Goal: Task Accomplishment & Management: Manage account settings

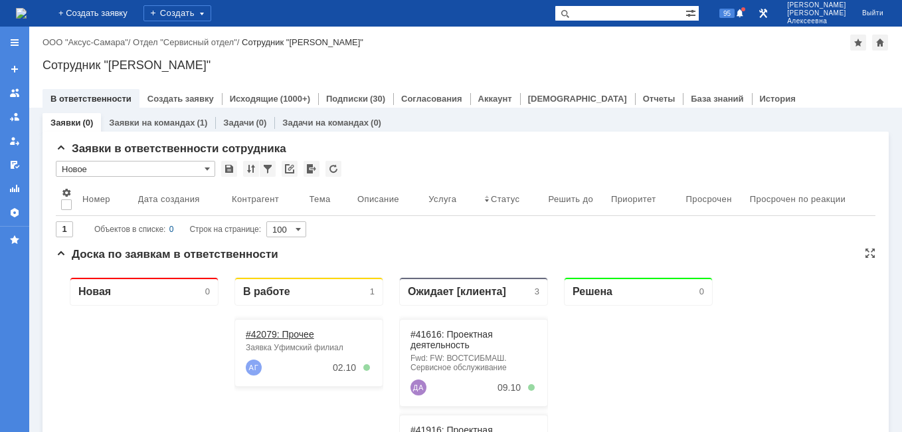
click at [283, 335] on link "#42079: Прочее" at bounding box center [280, 334] width 68 height 11
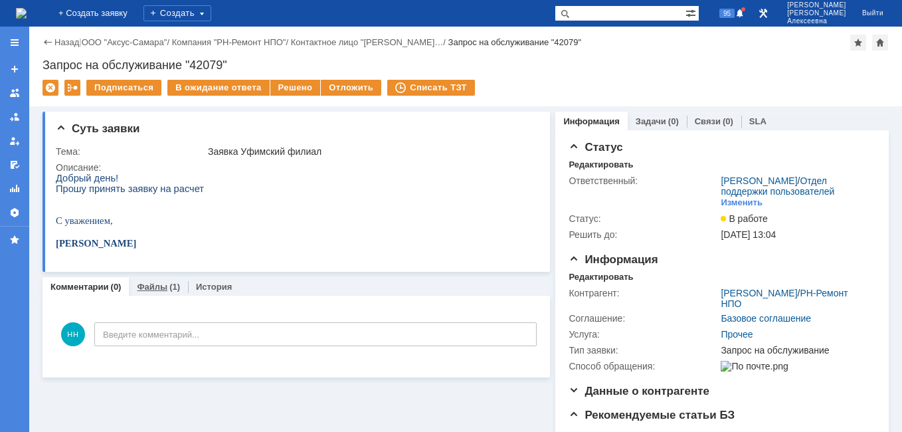
click at [165, 282] on div "Файлы (1)" at bounding box center [158, 286] width 59 height 19
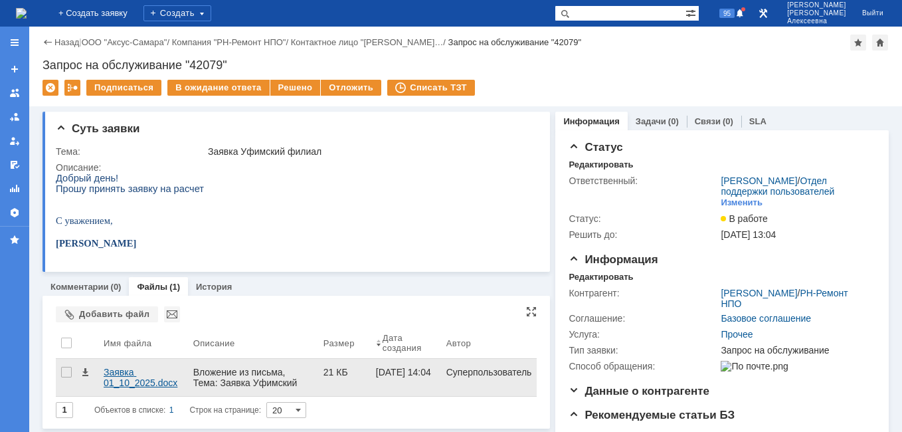
click at [133, 374] on div "Заявка 01_10_2025.docx" at bounding box center [143, 376] width 79 height 21
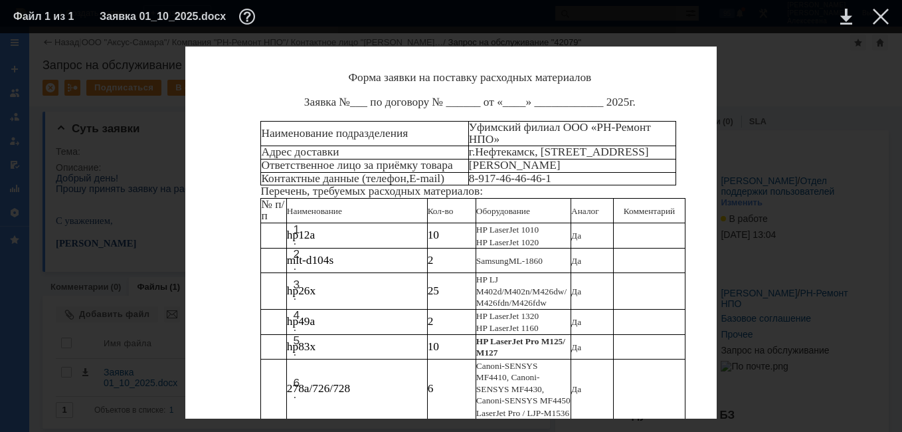
scroll to position [372, 0]
click at [844, 17] on link at bounding box center [846, 17] width 12 height 16
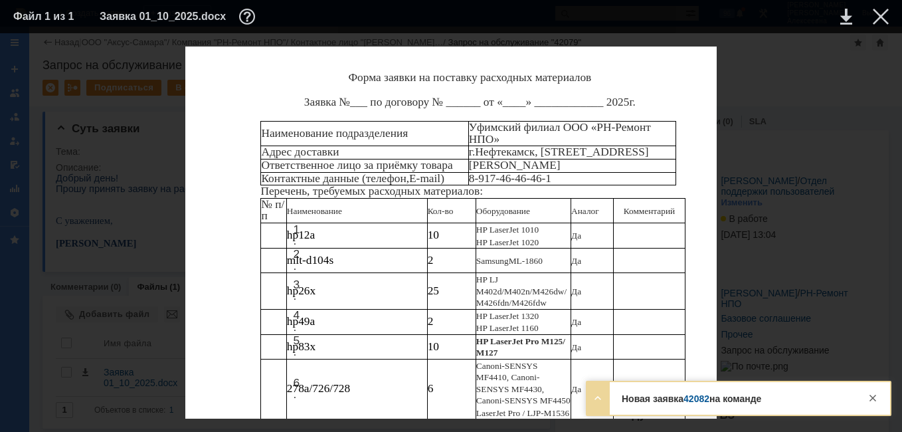
scroll to position [106, 0]
click at [880, 11] on div at bounding box center [880, 17] width 16 height 16
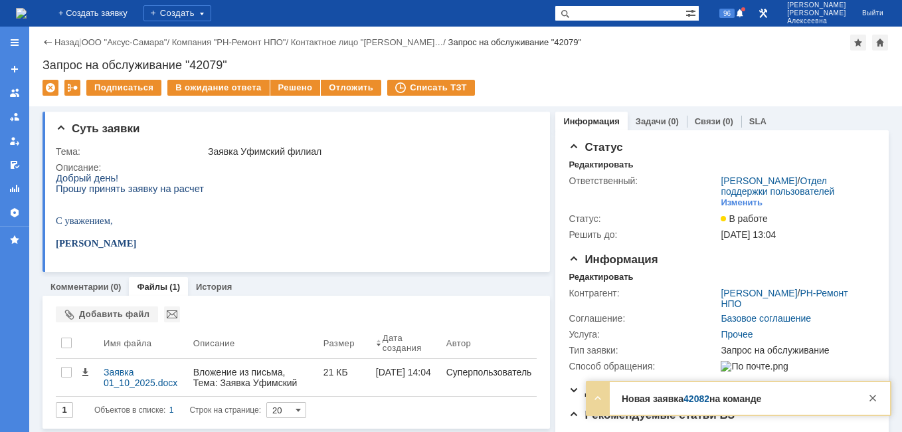
click at [700, 401] on link "42082" at bounding box center [696, 398] width 26 height 11
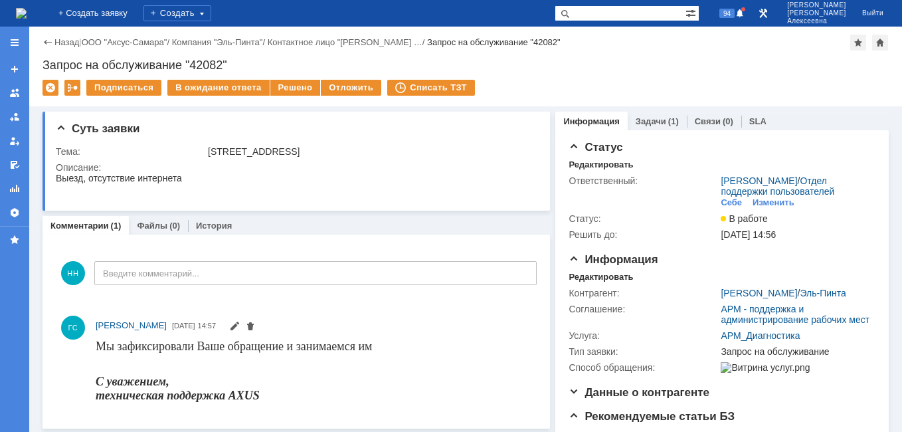
click at [27, 8] on img at bounding box center [21, 13] width 11 height 11
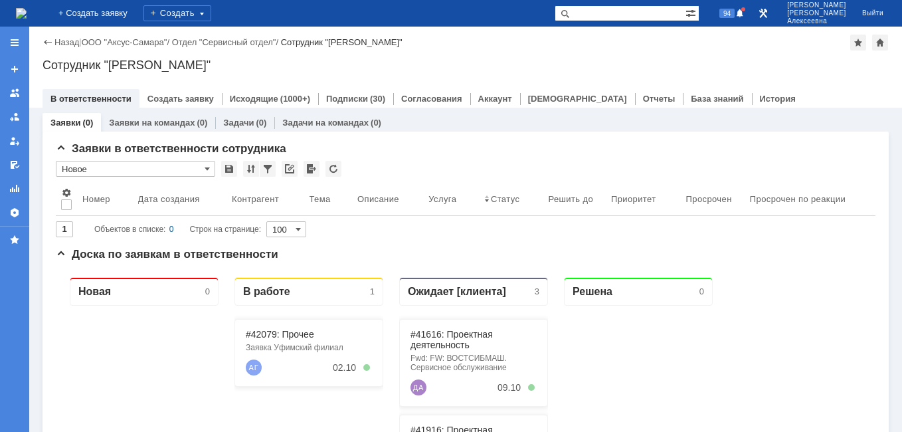
scroll to position [133, 0]
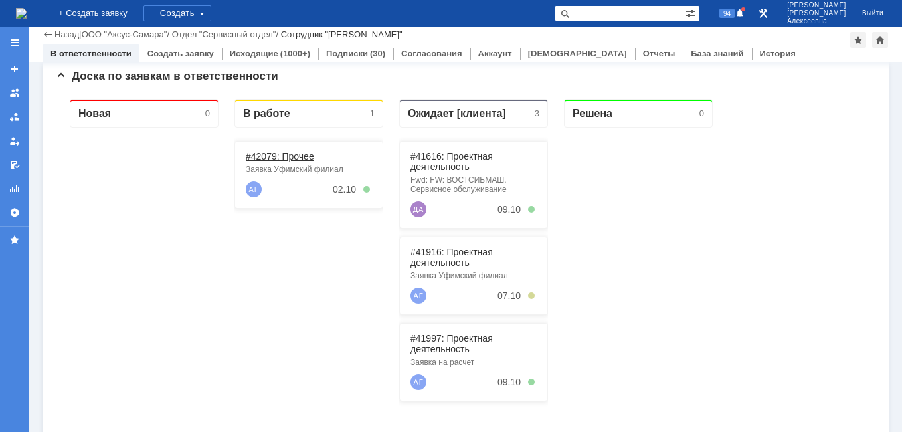
click at [281, 155] on link "#42079: Прочее" at bounding box center [280, 156] width 68 height 11
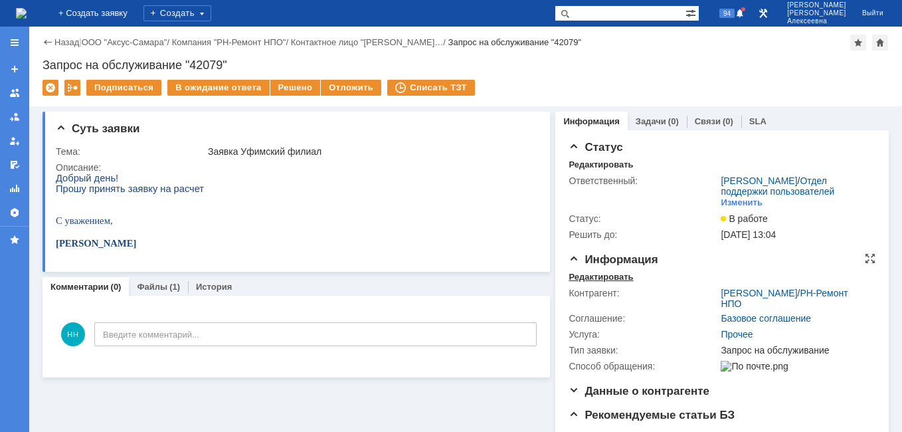
click at [593, 282] on div "Редактировать" at bounding box center [600, 277] width 64 height 11
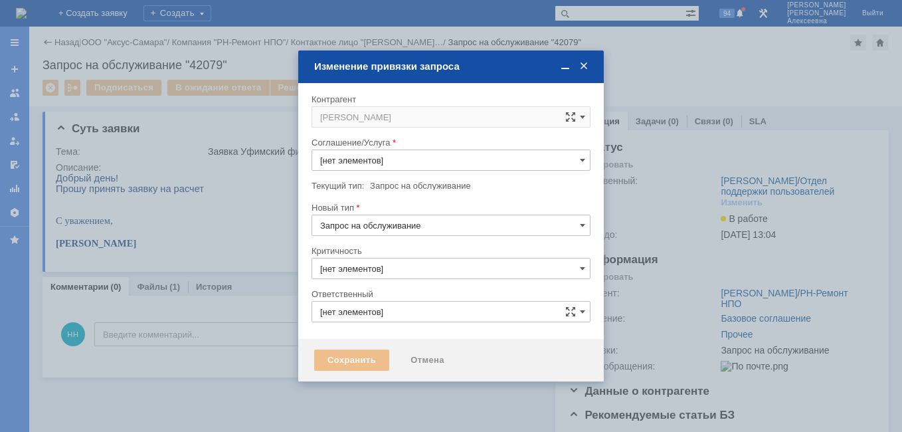
type input "3. Низкая"
type input "[PERSON_NAME]"
type input "[не указано]"
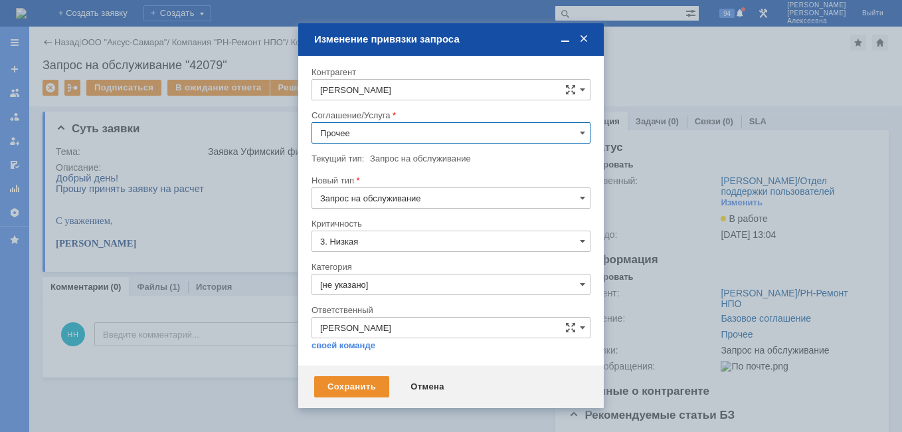
click at [578, 133] on input "Прочее" at bounding box center [450, 132] width 279 height 21
click at [421, 221] on span "Проектная деятельность" at bounding box center [451, 219] width 262 height 11
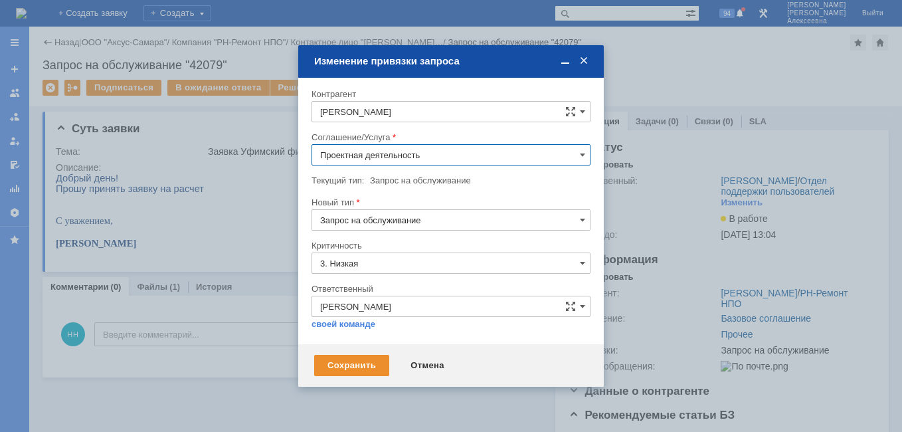
type input "Проектная деятельность"
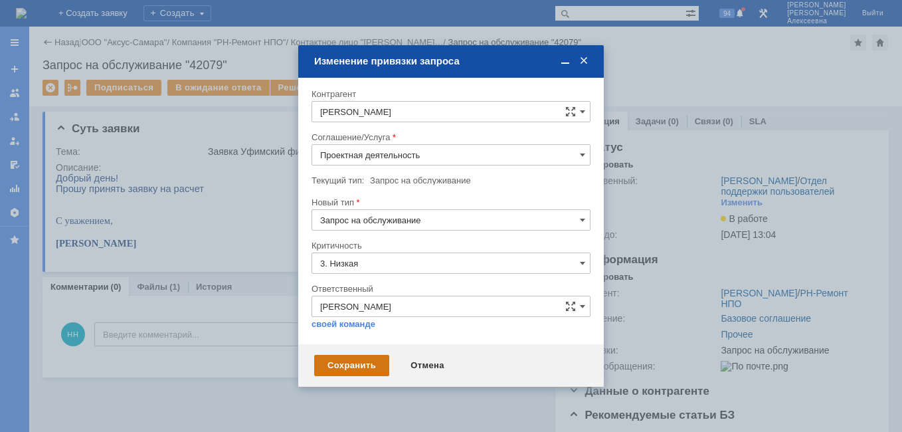
click at [347, 362] on div "Сохранить" at bounding box center [351, 364] width 75 height 21
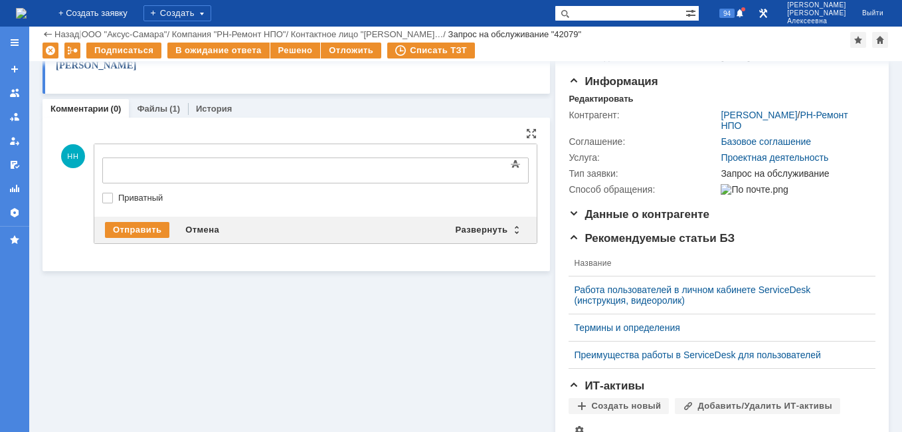
scroll to position [0, 0]
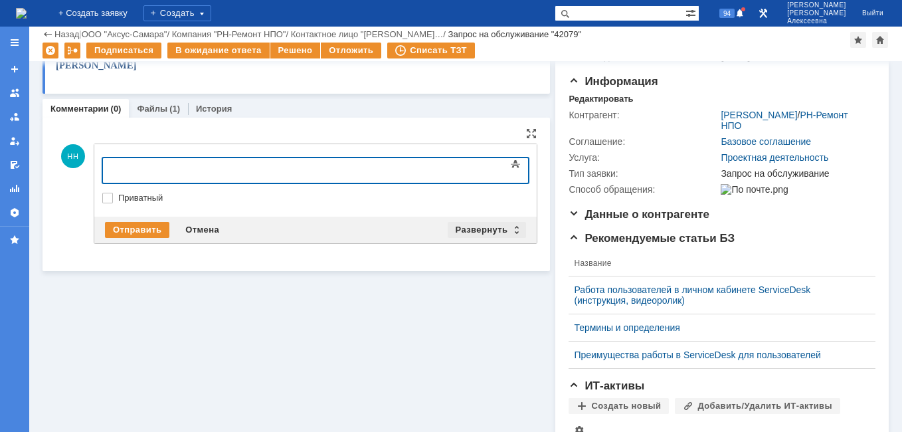
click at [512, 232] on div "Развернуть" at bounding box center [486, 230] width 79 height 16
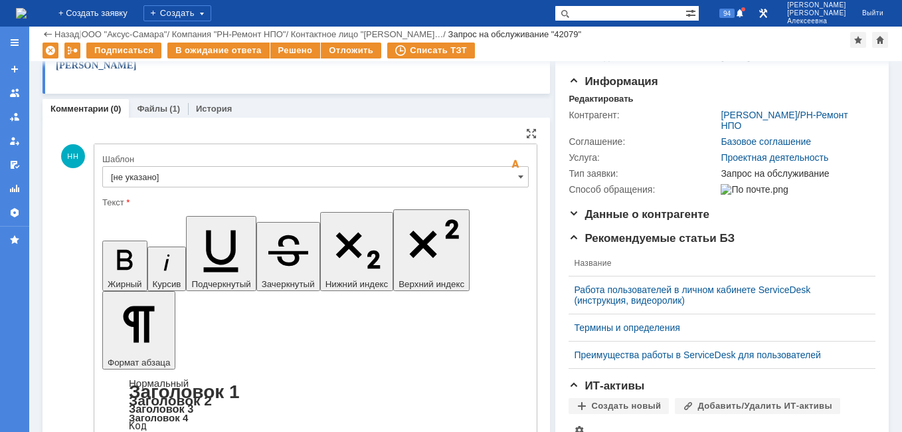
click at [498, 179] on input "[не указано]" at bounding box center [315, 176] width 426 height 21
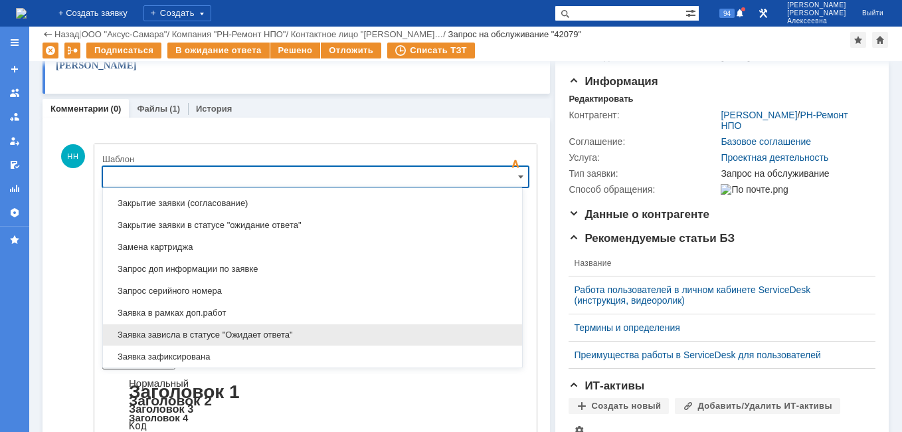
scroll to position [655, 0]
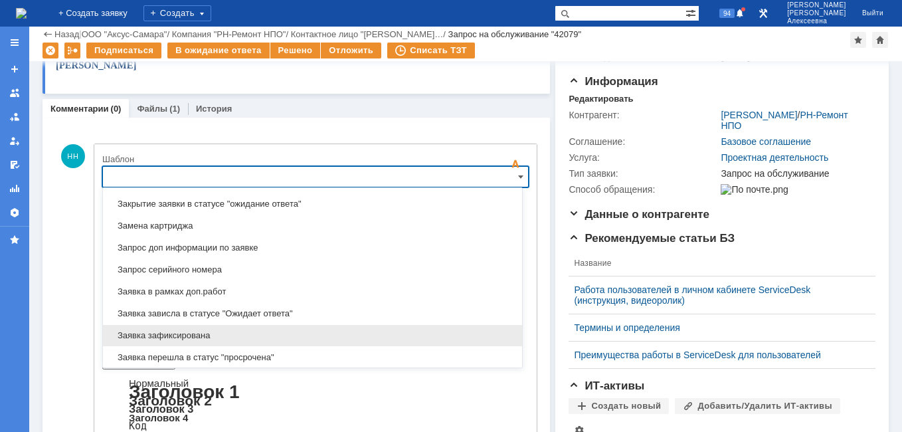
click at [205, 337] on span "Заявка зафиксирована" at bounding box center [312, 335] width 403 height 11
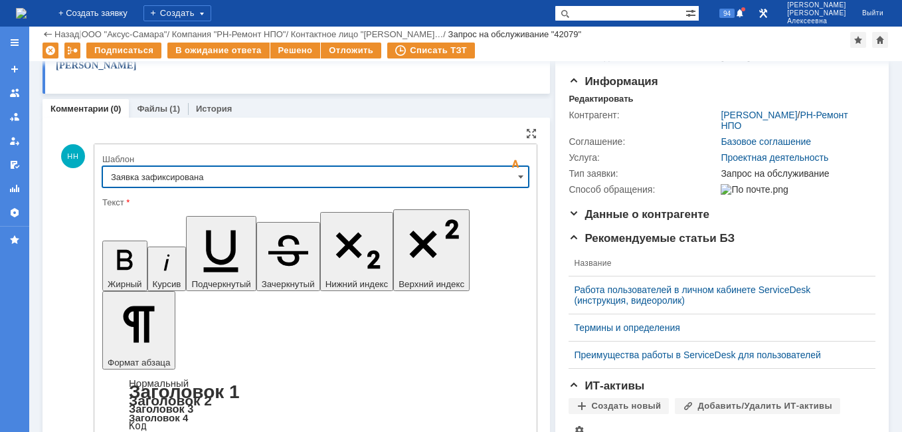
type input "Заявка зафиксирована"
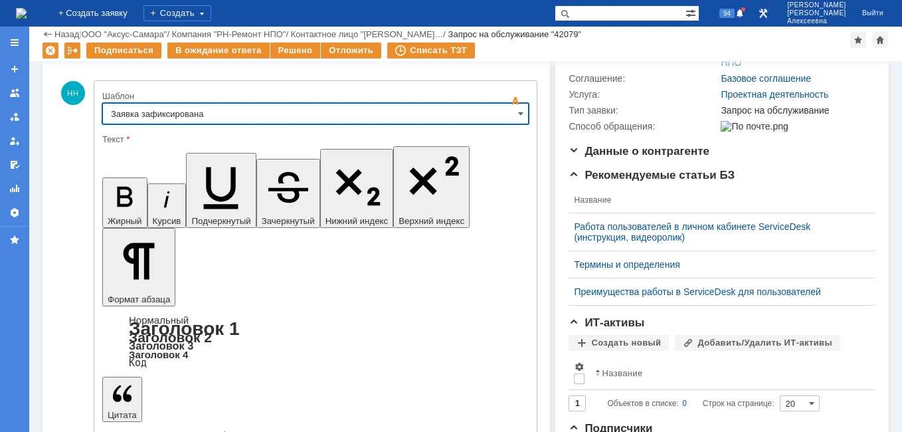
scroll to position [266, 0]
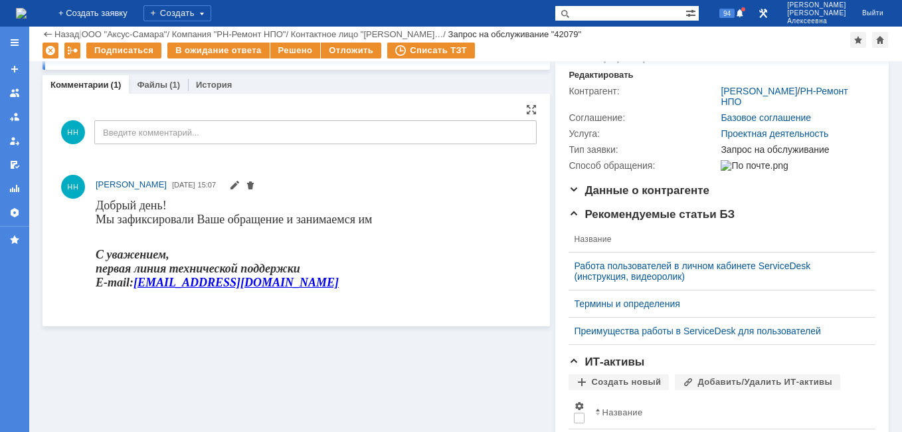
scroll to position [0, 0]
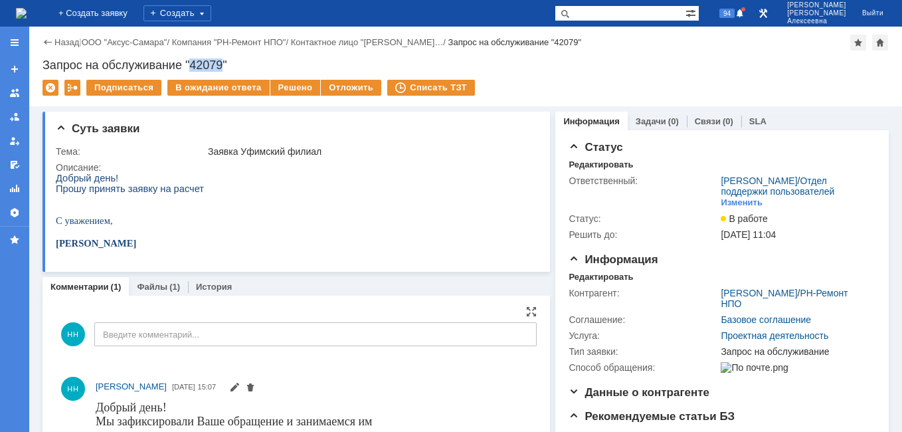
drag, startPoint x: 222, startPoint y: 64, endPoint x: 194, endPoint y: 66, distance: 28.6
click at [194, 66] on div "Запрос на обслуживание "42079"" at bounding box center [465, 64] width 846 height 13
copy div "42079"
